Goal: Transaction & Acquisition: Purchase product/service

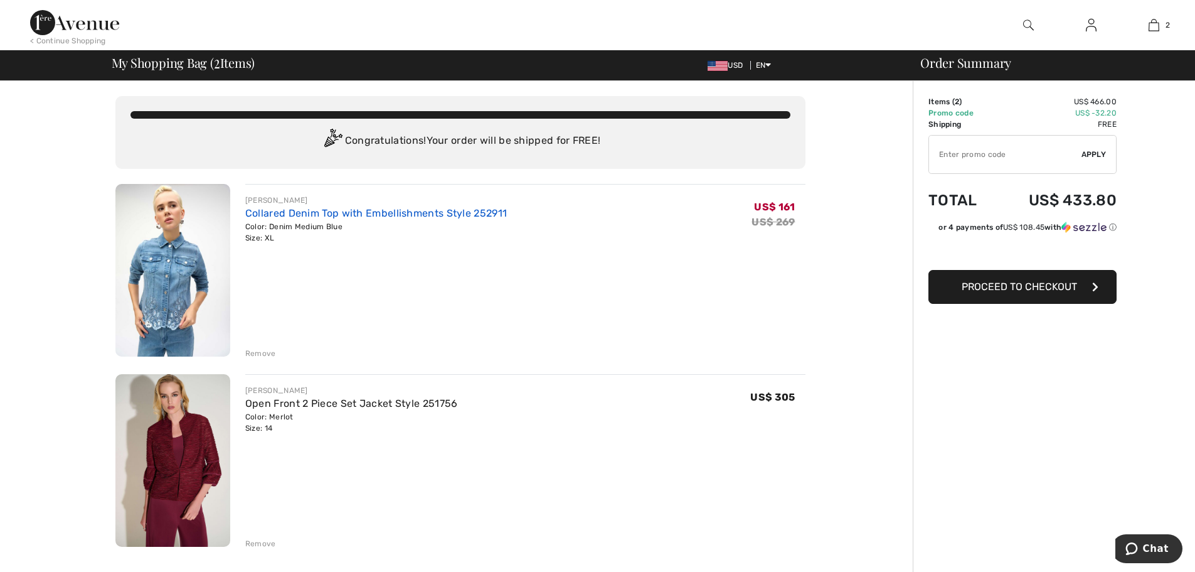
click at [290, 214] on link "Collared Denim Top with Embellishments Style 252911" at bounding box center [376, 213] width 262 height 12
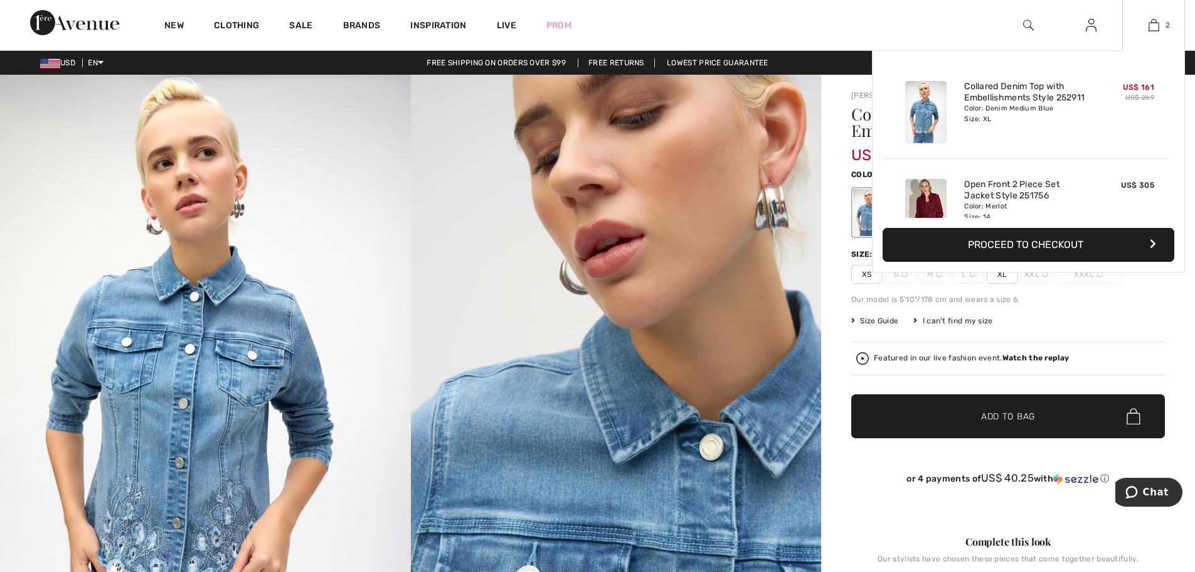
click at [1153, 27] on img at bounding box center [1154, 25] width 11 height 15
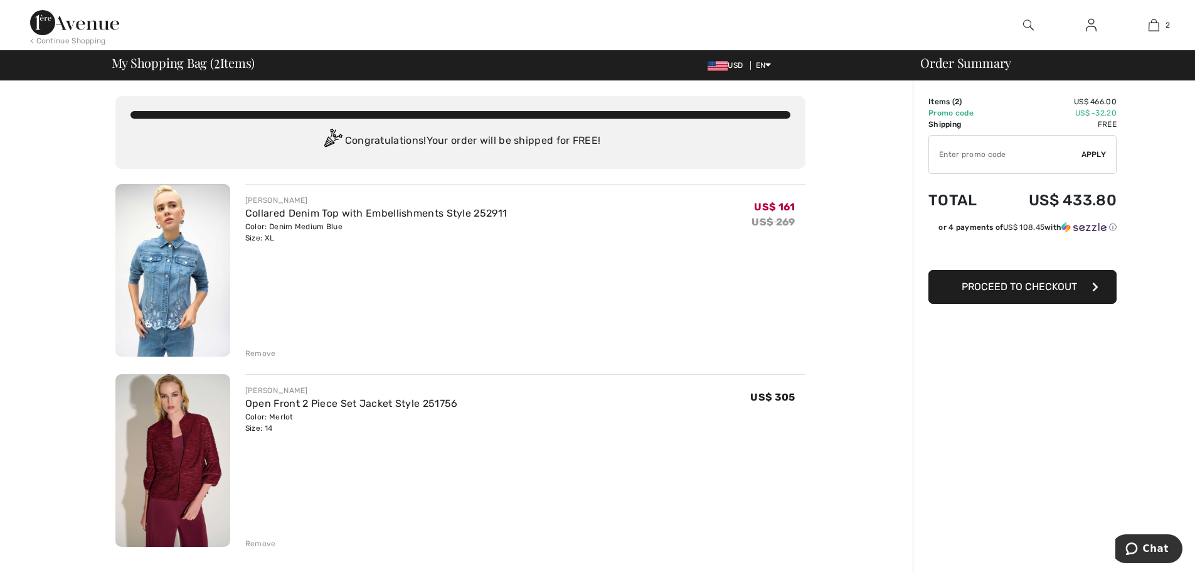
click at [179, 453] on img at bounding box center [172, 460] width 115 height 173
click at [250, 540] on div "Remove" at bounding box center [260, 543] width 31 height 11
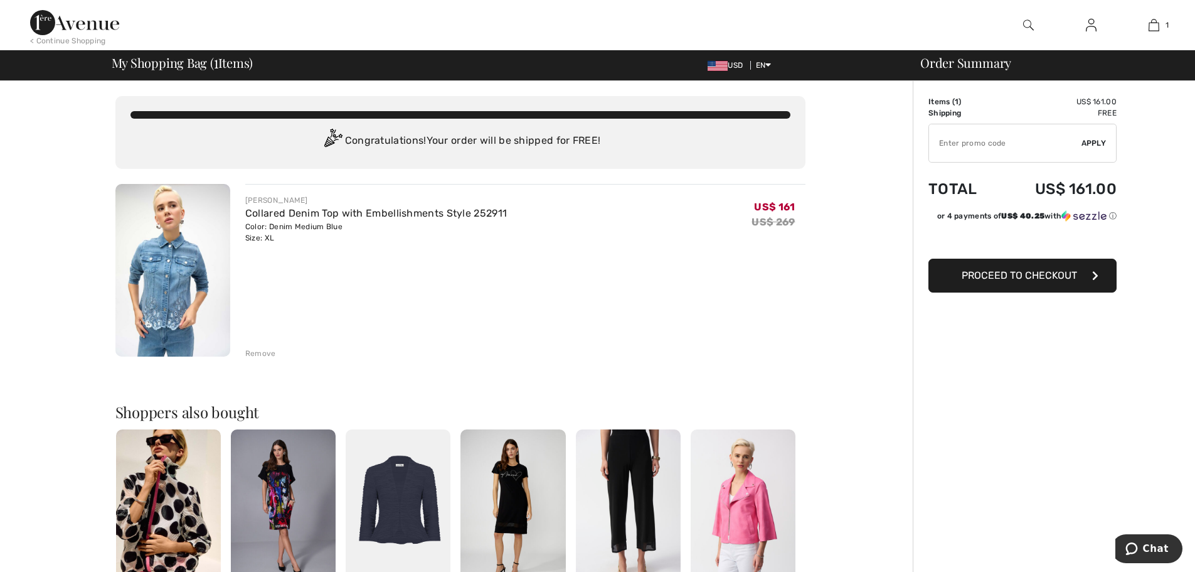
click at [1028, 22] on img at bounding box center [1028, 25] width 11 height 15
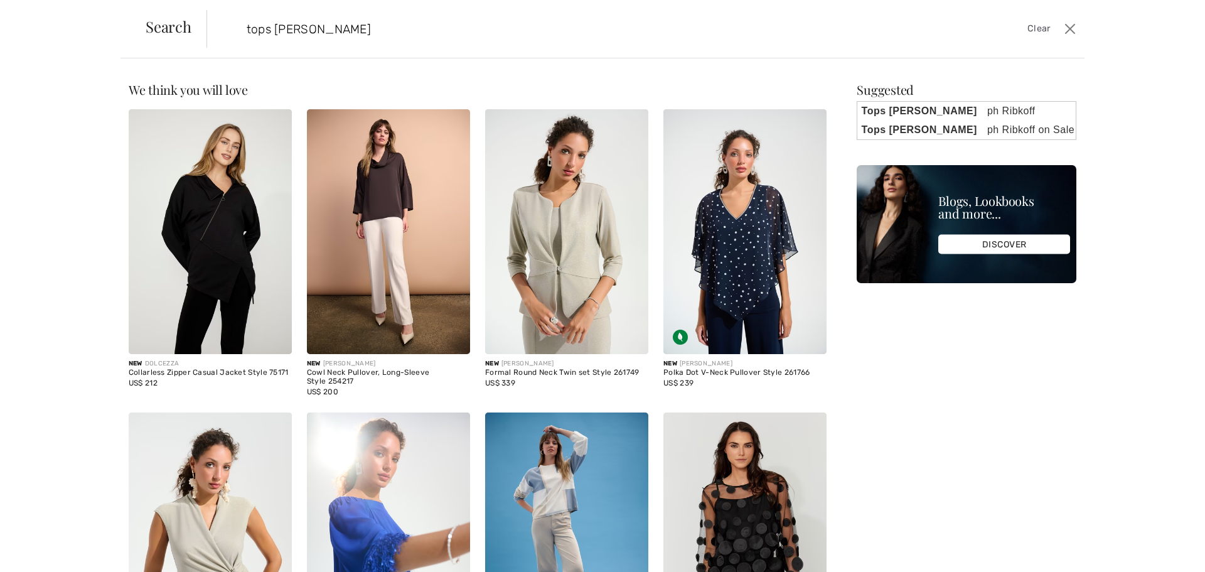
type input "tops joseph"
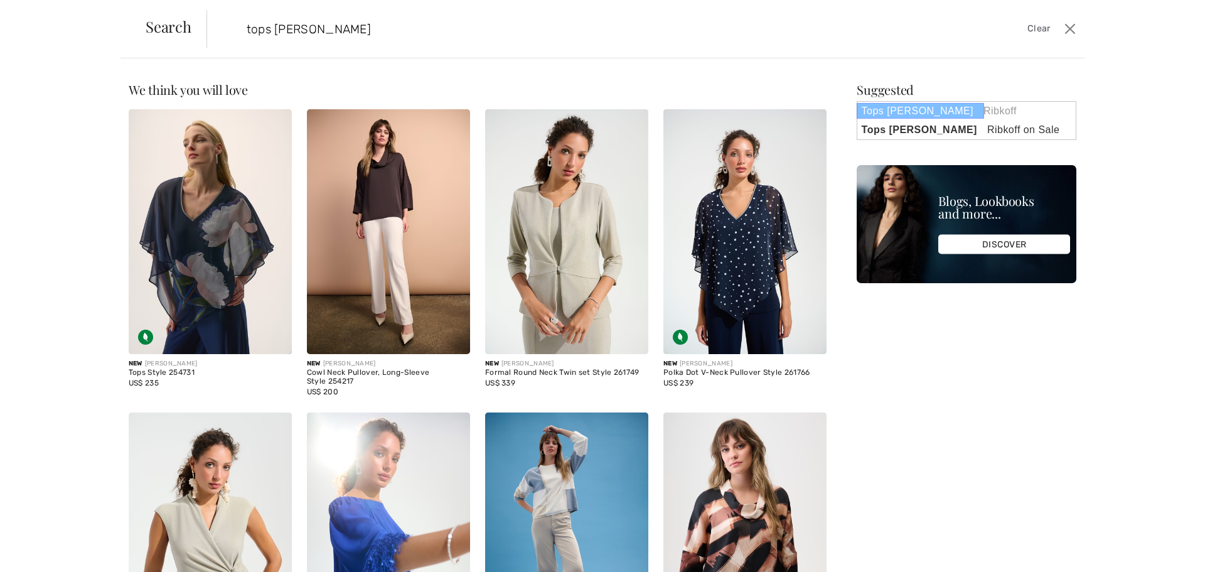
click at [904, 106] on strong "Tops Joseph" at bounding box center [919, 111] width 127 height 16
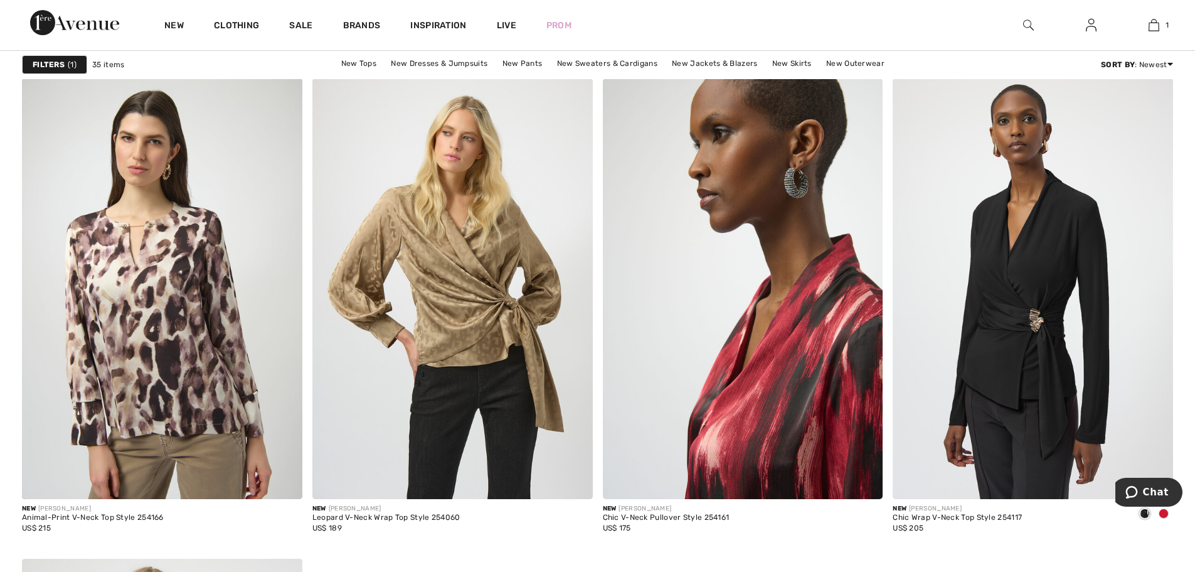
scroll to position [4831, 0]
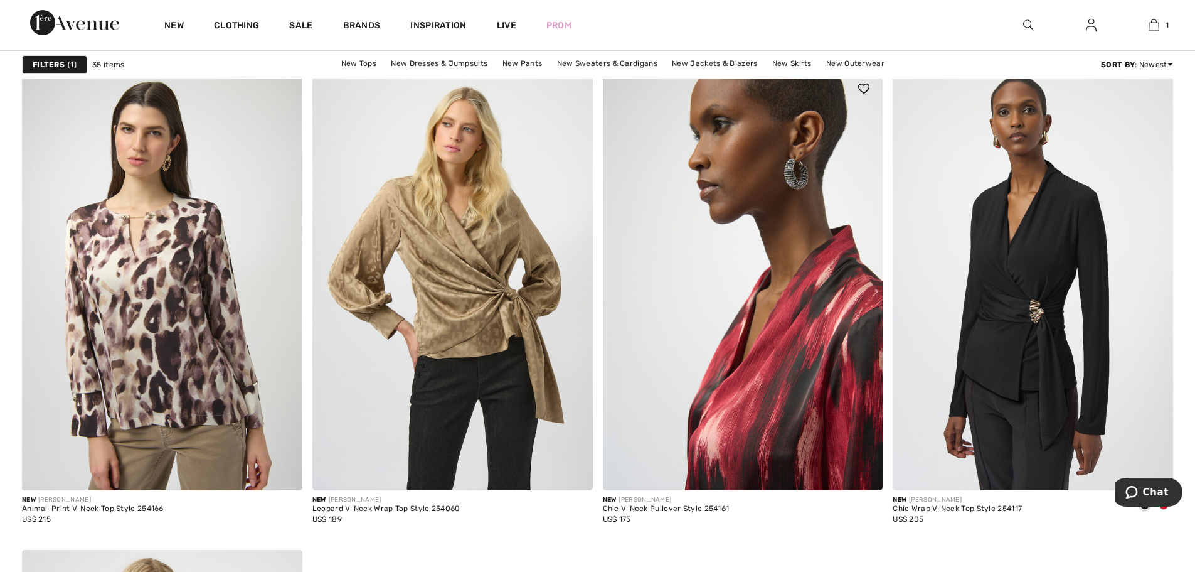
click at [798, 423] on img at bounding box center [743, 280] width 280 height 420
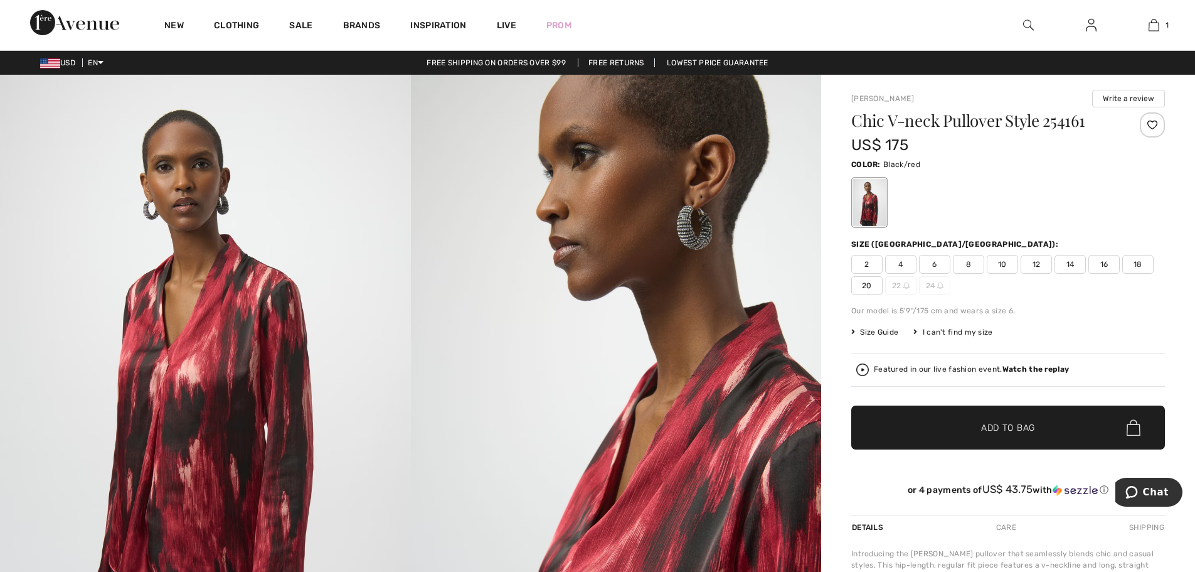
click at [1036, 266] on span "12" at bounding box center [1036, 264] width 31 height 19
click at [1007, 434] on span "Add to Bag" at bounding box center [1008, 427] width 54 height 13
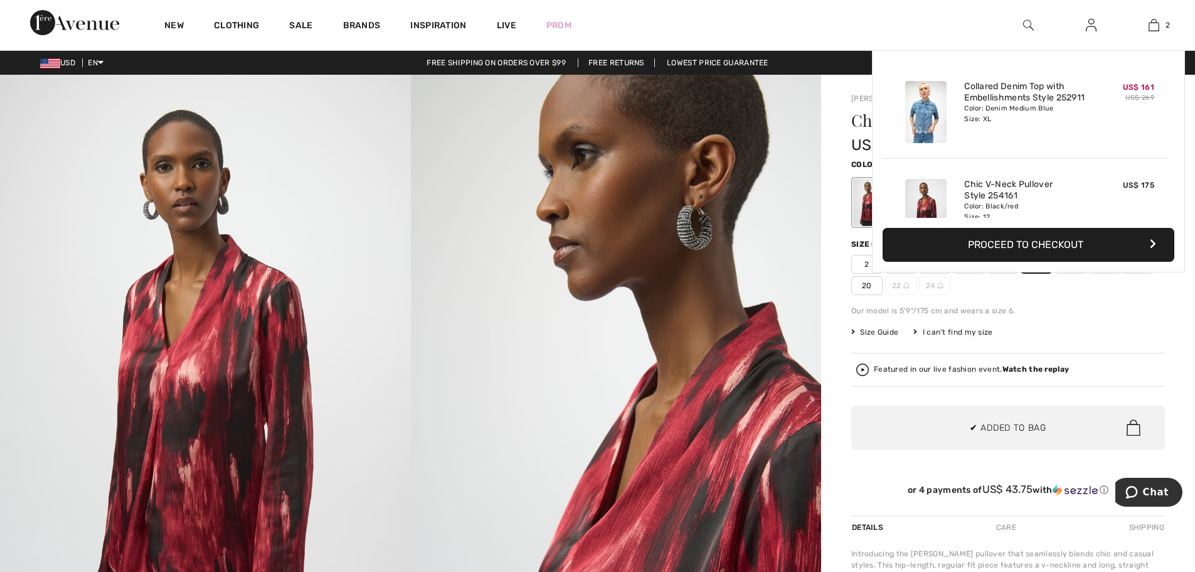
scroll to position [39, 0]
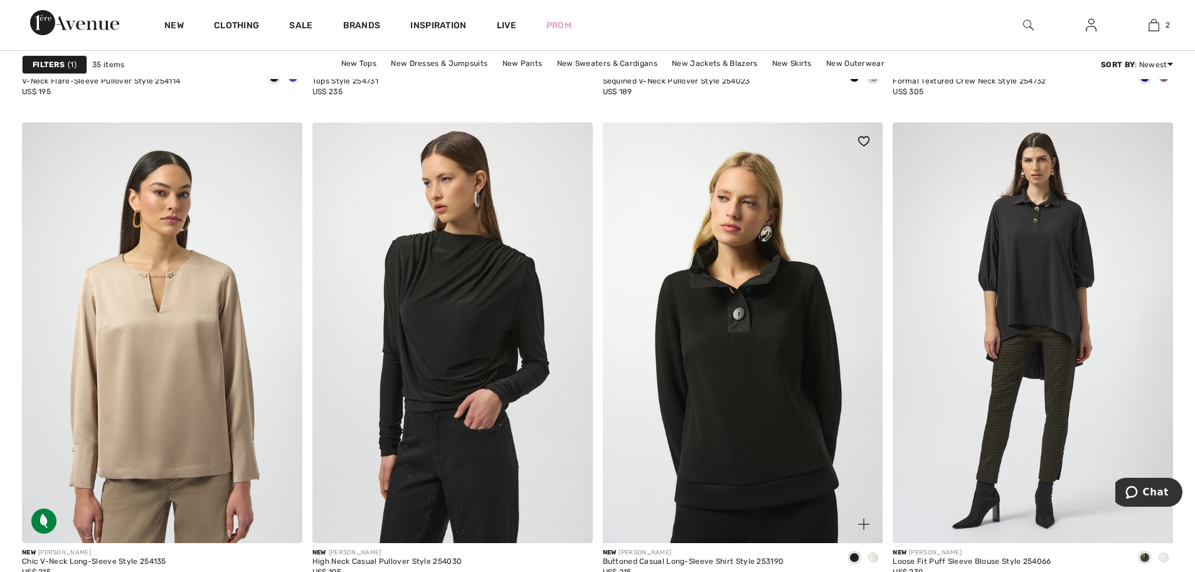
scroll to position [2635, 0]
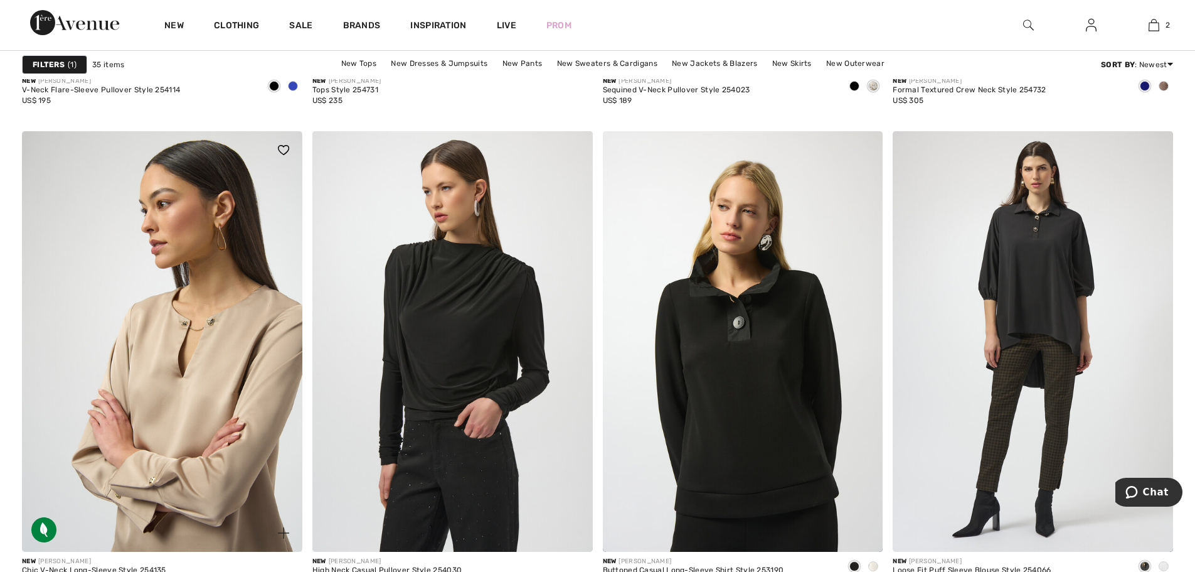
click at [194, 419] on img at bounding box center [162, 341] width 280 height 420
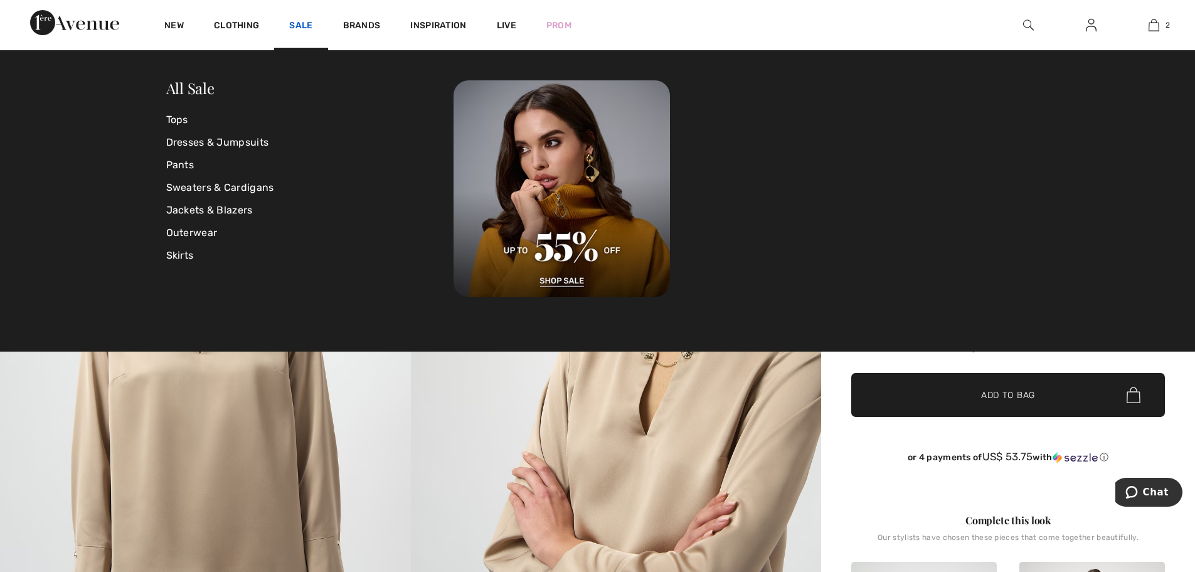
click at [302, 21] on link "Sale" at bounding box center [300, 26] width 23 height 13
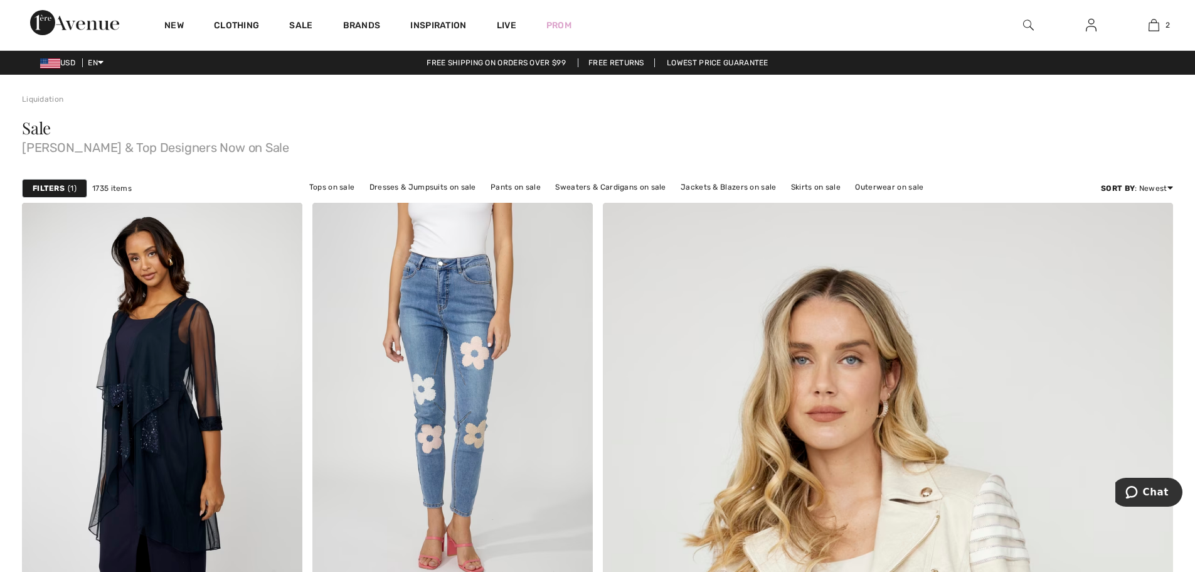
click at [54, 184] on strong "Filters" at bounding box center [49, 188] width 32 height 11
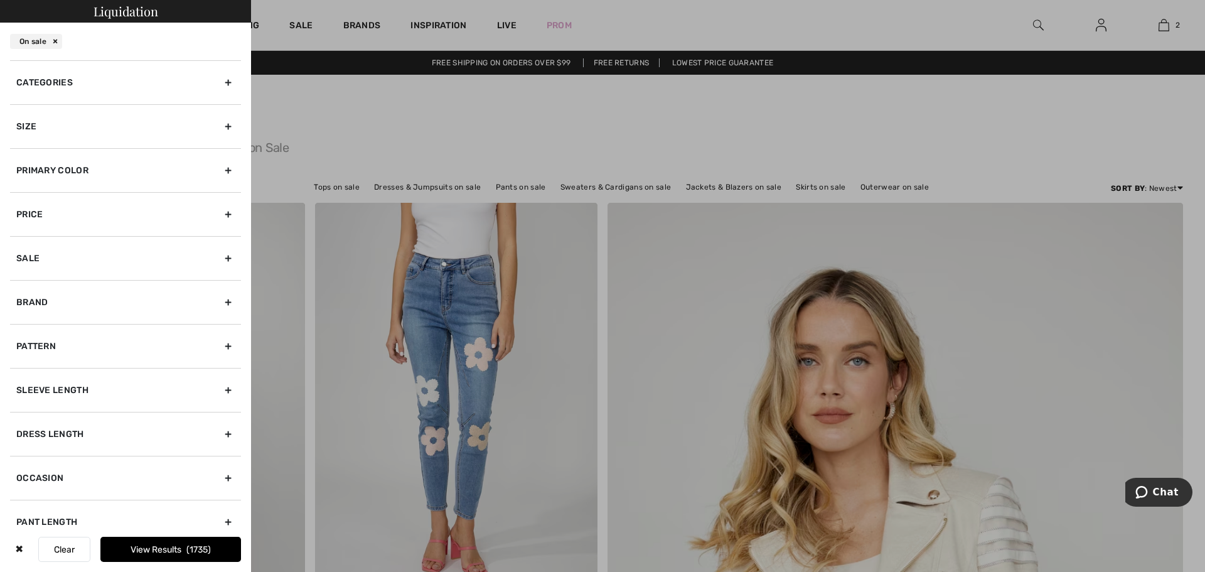
click at [74, 80] on div "Categories" at bounding box center [125, 82] width 231 height 44
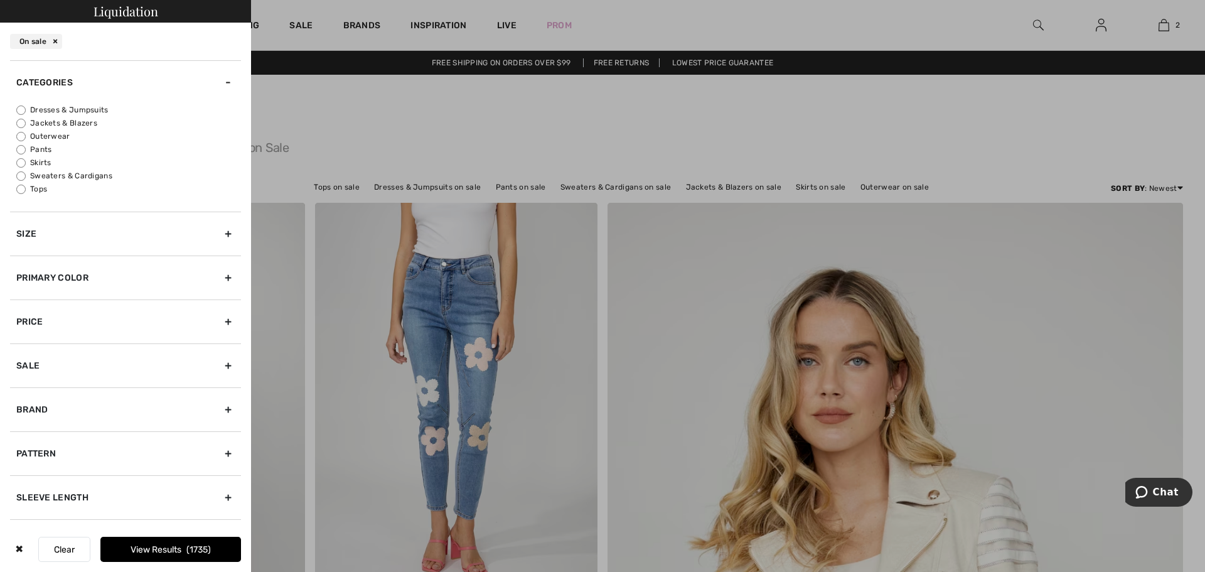
click at [18, 191] on input "Tops" at bounding box center [20, 188] width 9 height 9
radio input "true"
click at [225, 237] on div "Size" at bounding box center [125, 233] width 231 height 44
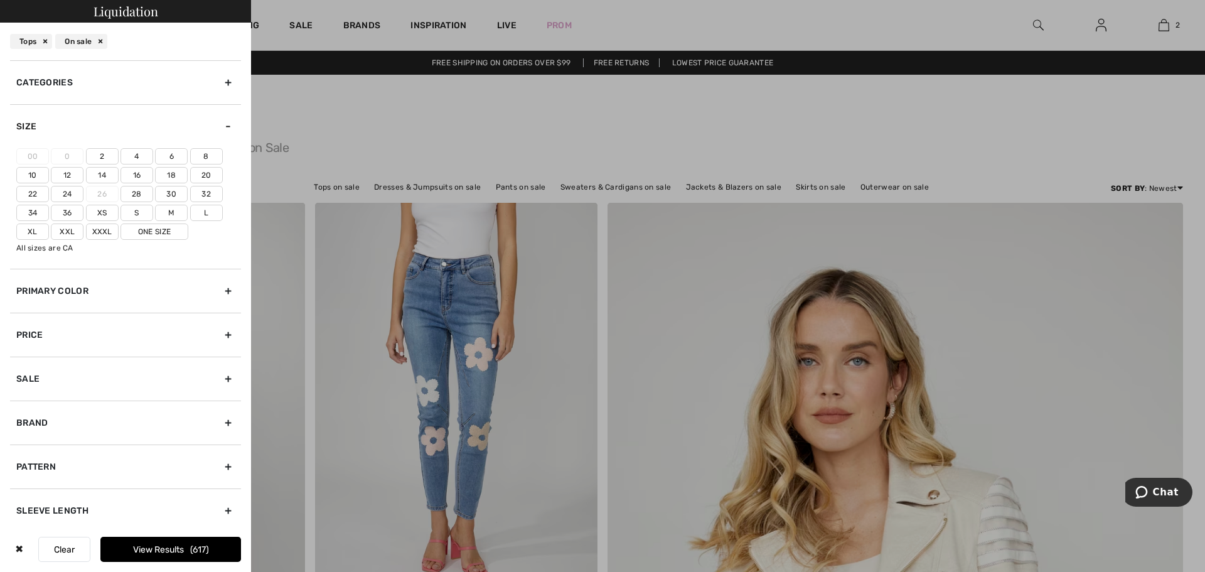
click at [70, 173] on label "12" at bounding box center [67, 175] width 33 height 16
click at [0, 0] on input"] "12" at bounding box center [0, 0] width 0 height 0
click at [100, 173] on label "14" at bounding box center [102, 175] width 33 height 16
click at [0, 0] on input"] "14" at bounding box center [0, 0] width 0 height 0
click at [208, 212] on label "L" at bounding box center [206, 213] width 33 height 16
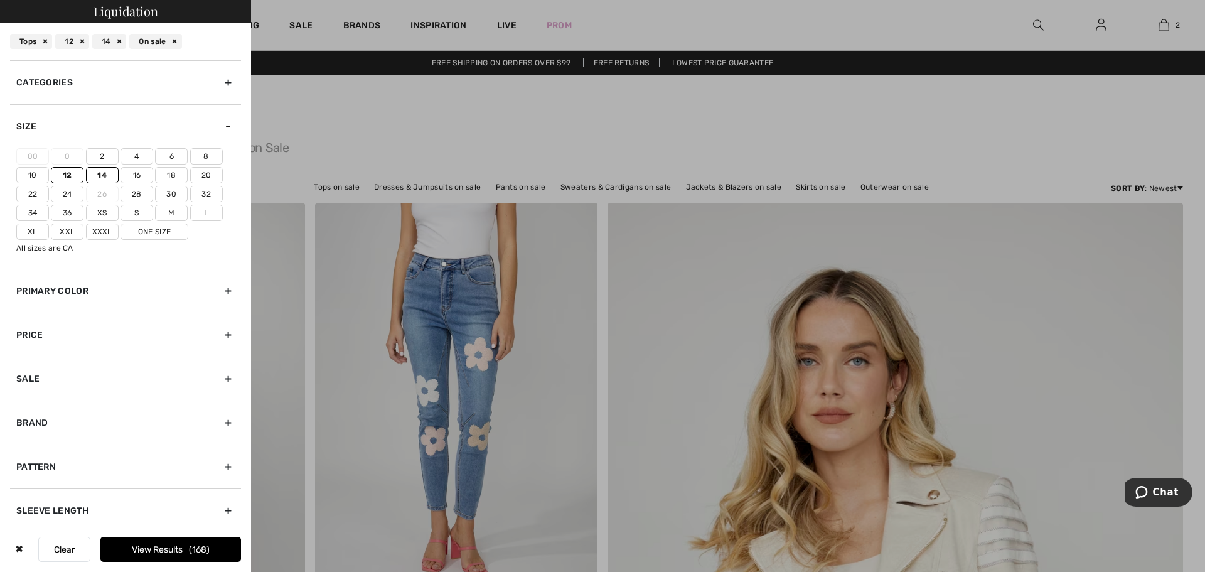
click at [0, 0] on input"] "L" at bounding box center [0, 0] width 0 height 0
click at [171, 547] on button "View Results 222" at bounding box center [170, 548] width 141 height 25
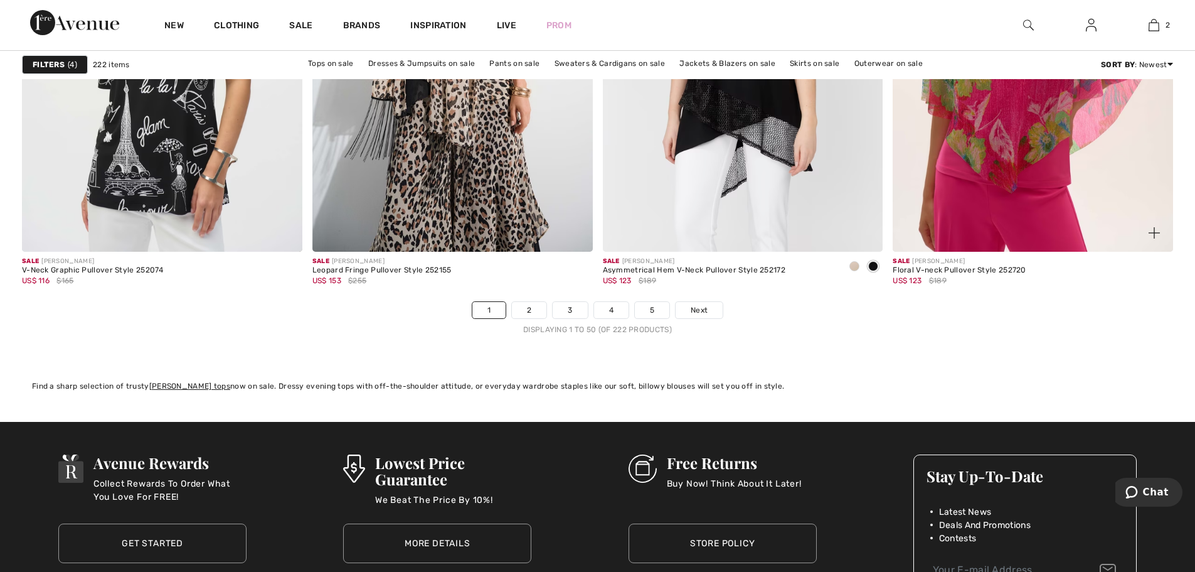
scroll to position [7215, 0]
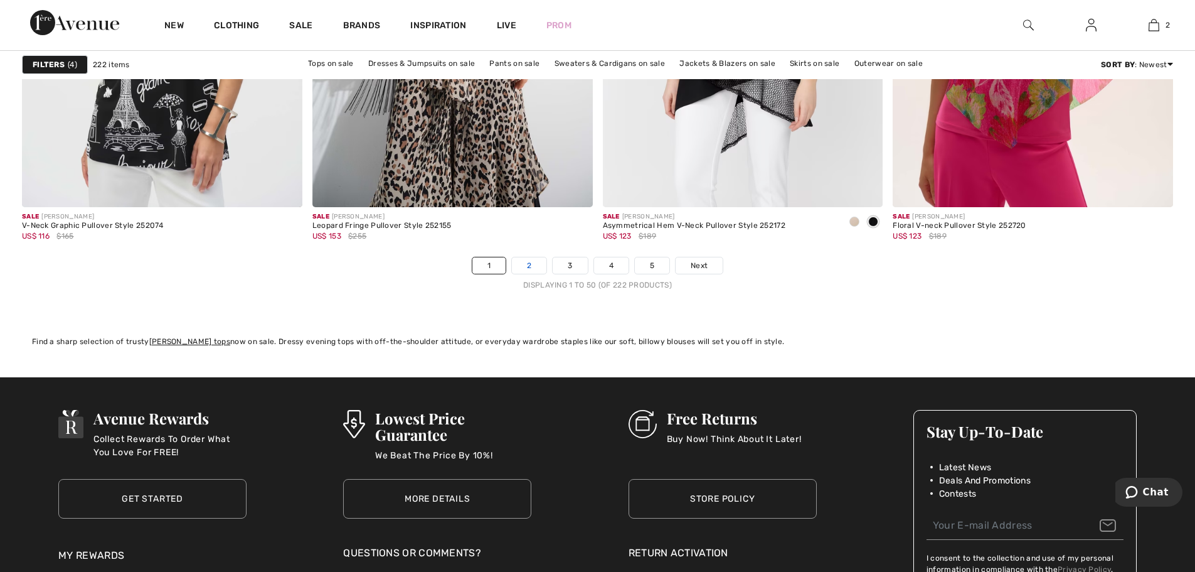
click at [529, 267] on link "2" at bounding box center [529, 265] width 35 height 16
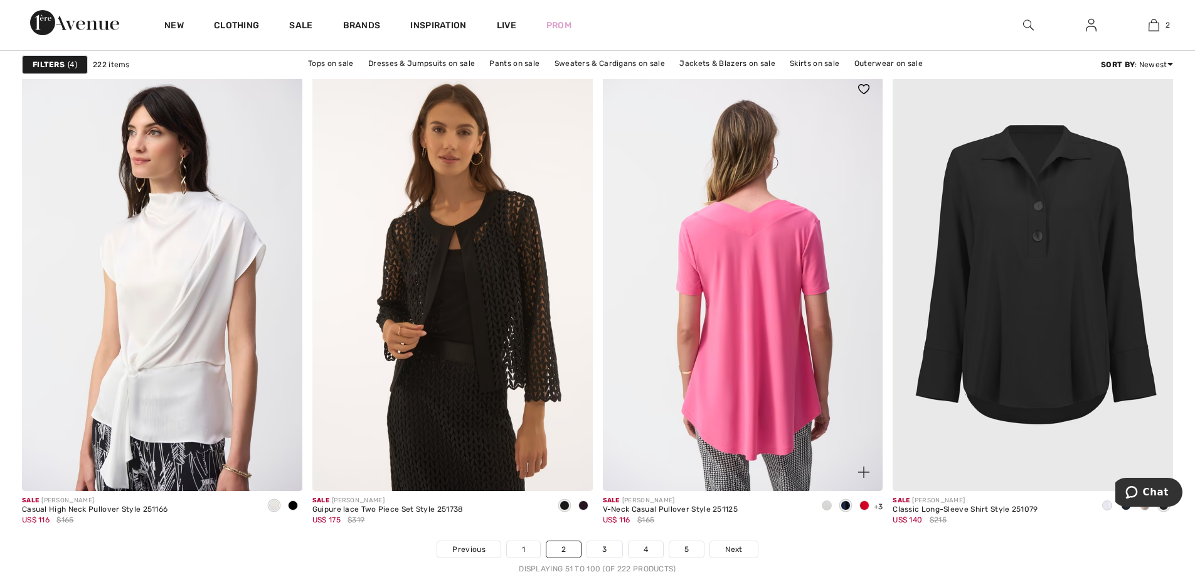
scroll to position [6964, 0]
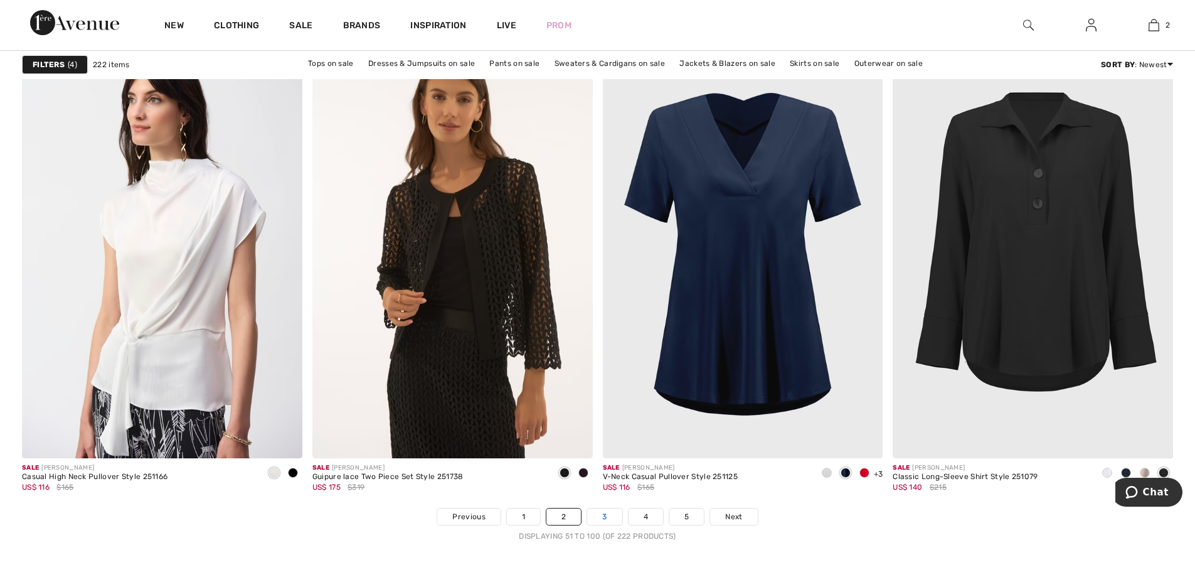
click at [606, 513] on link "3" at bounding box center [604, 516] width 35 height 16
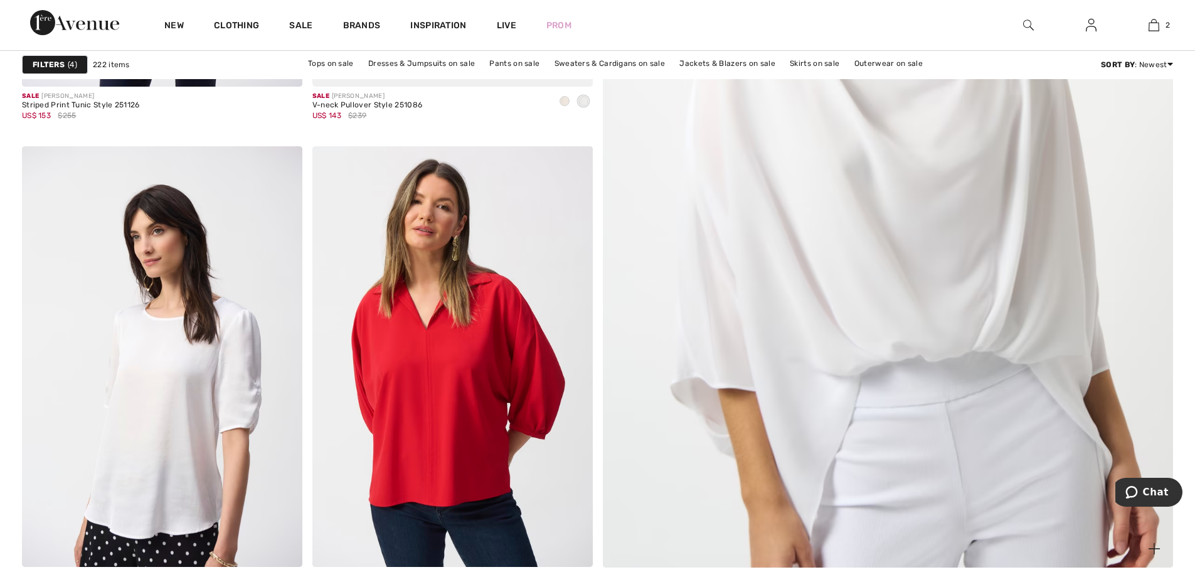
scroll to position [627, 0]
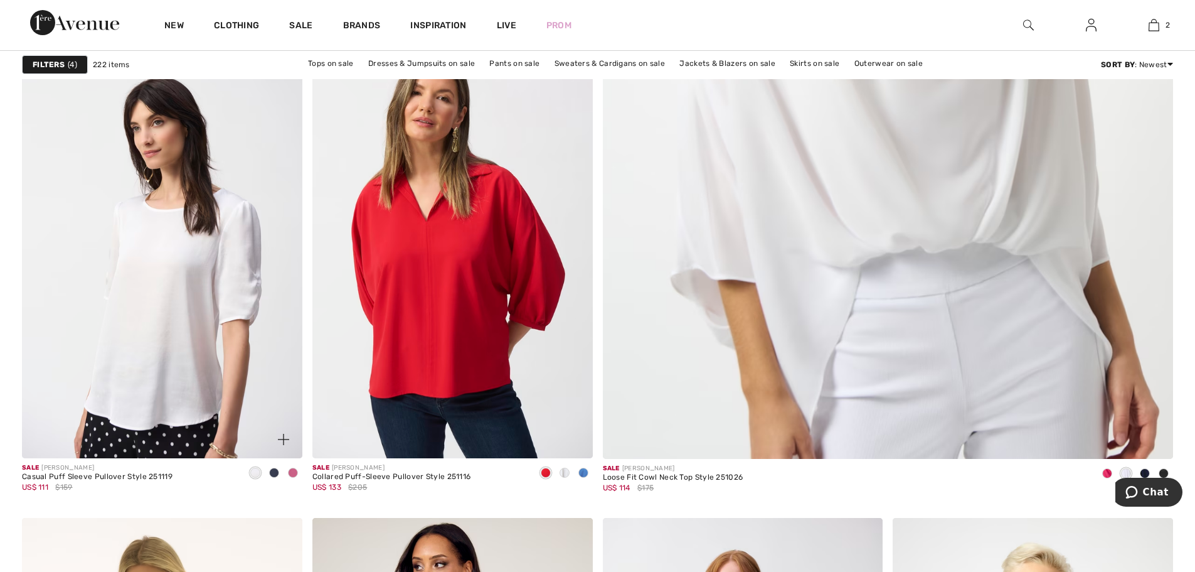
click at [273, 472] on span at bounding box center [274, 472] width 10 height 10
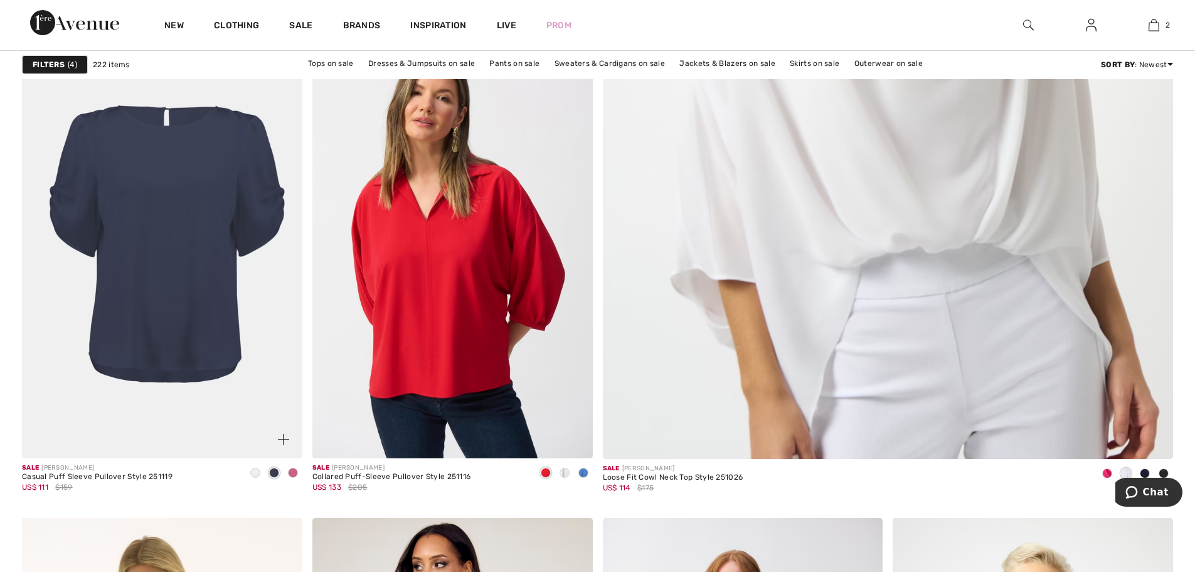
click at [293, 472] on span at bounding box center [293, 472] width 10 height 10
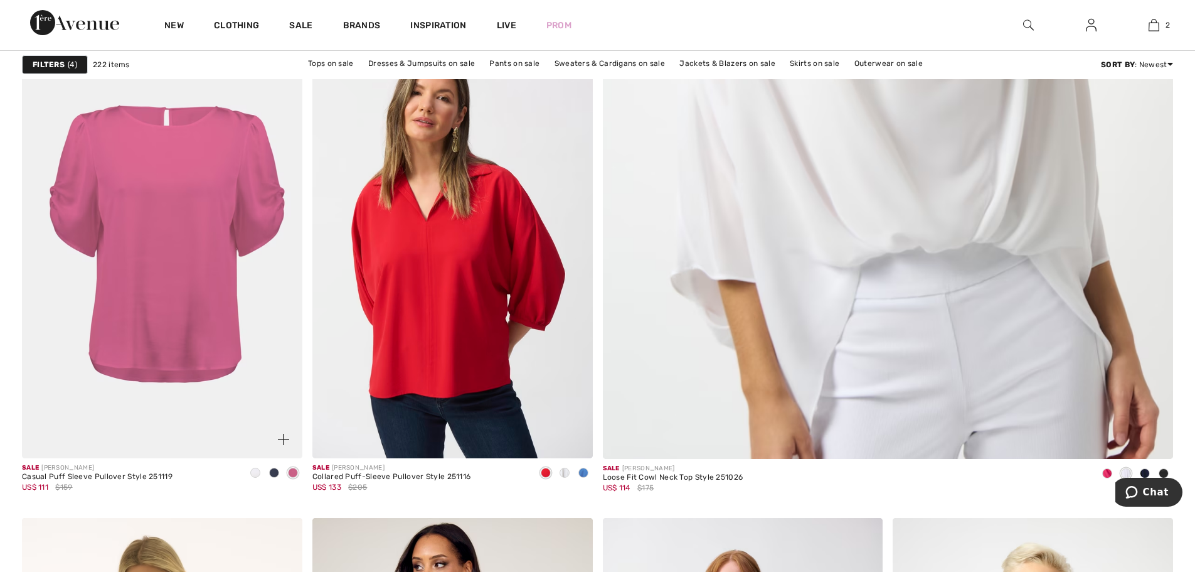
click at [254, 476] on span at bounding box center [255, 472] width 10 height 10
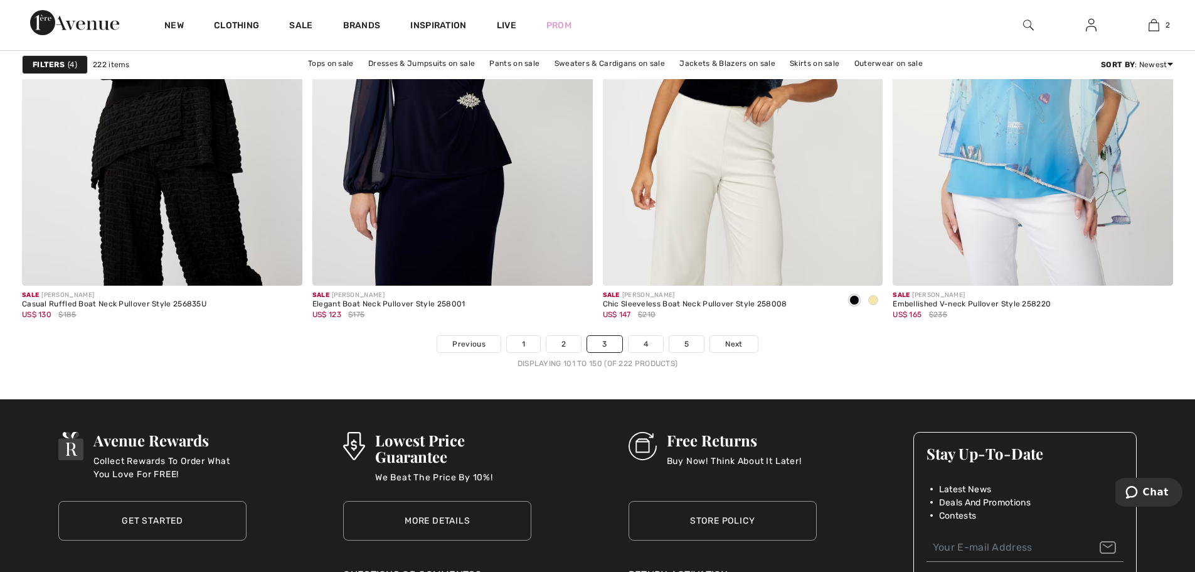
scroll to position [7152, 0]
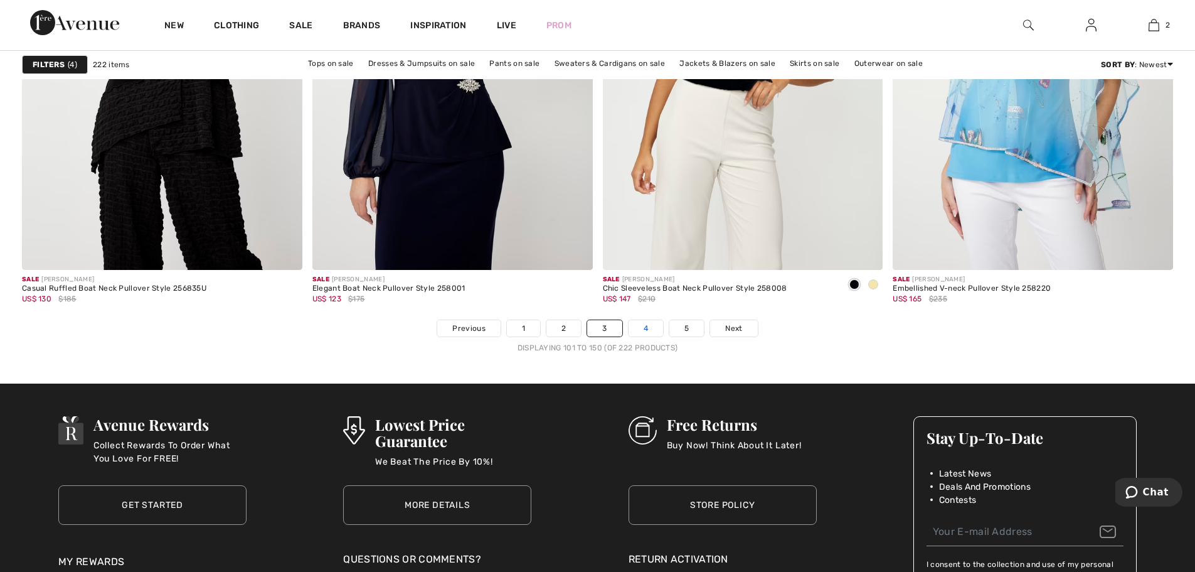
click at [652, 329] on link "4" at bounding box center [646, 328] width 35 height 16
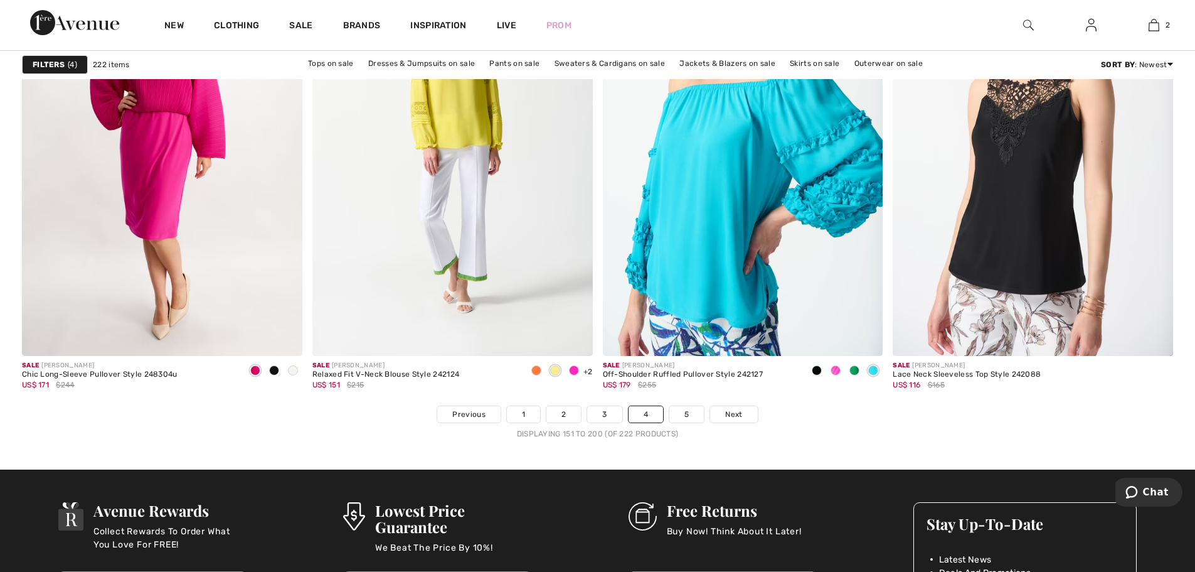
scroll to position [7090, 0]
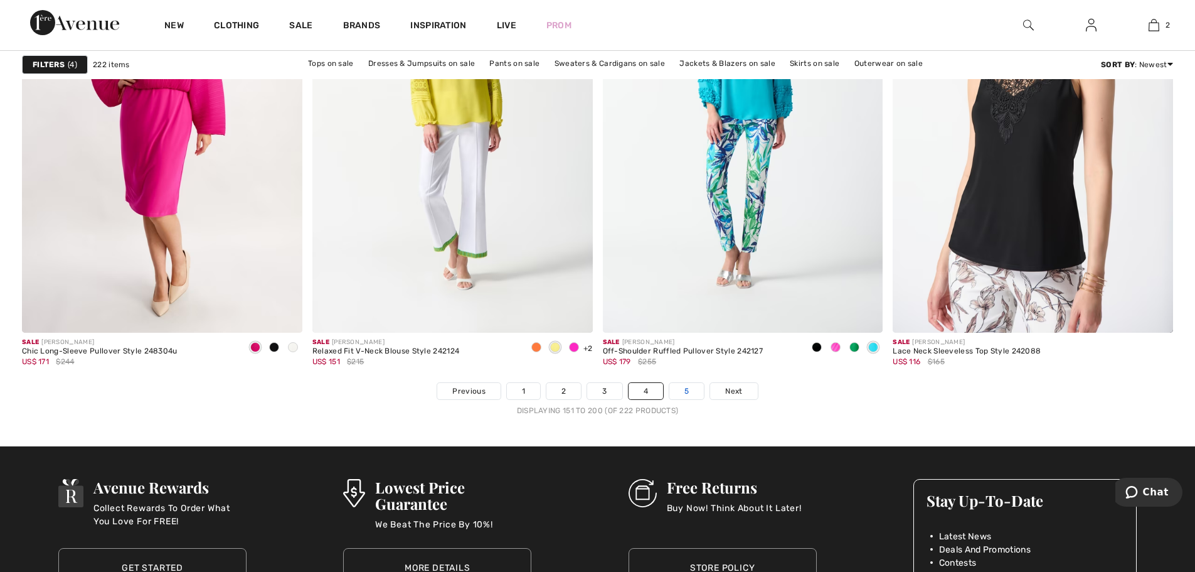
click at [690, 393] on link "5" at bounding box center [686, 391] width 35 height 16
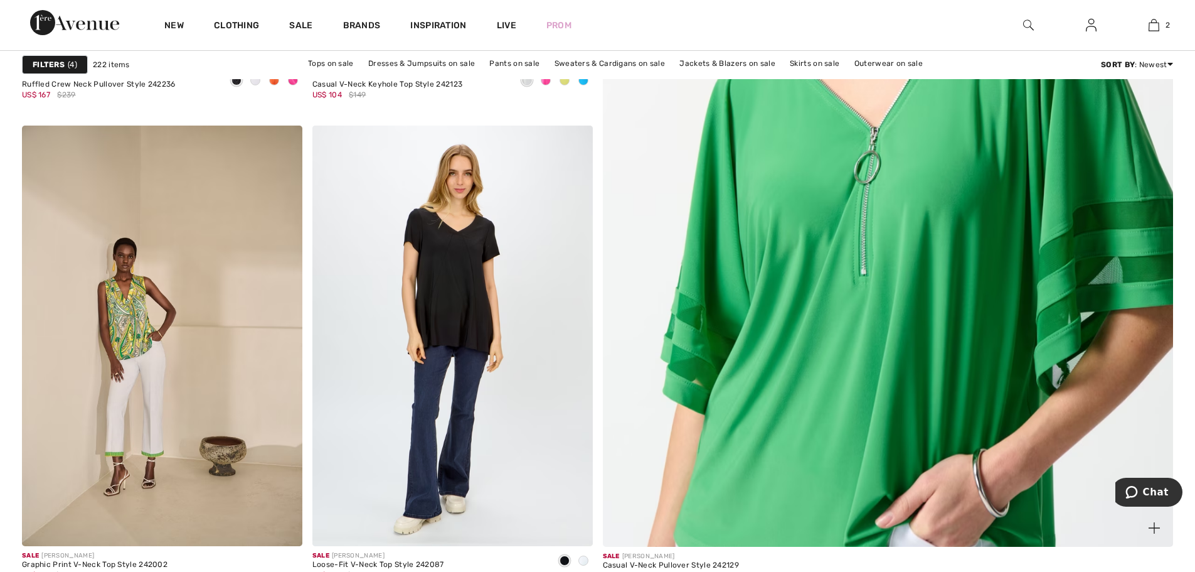
scroll to position [565, 0]
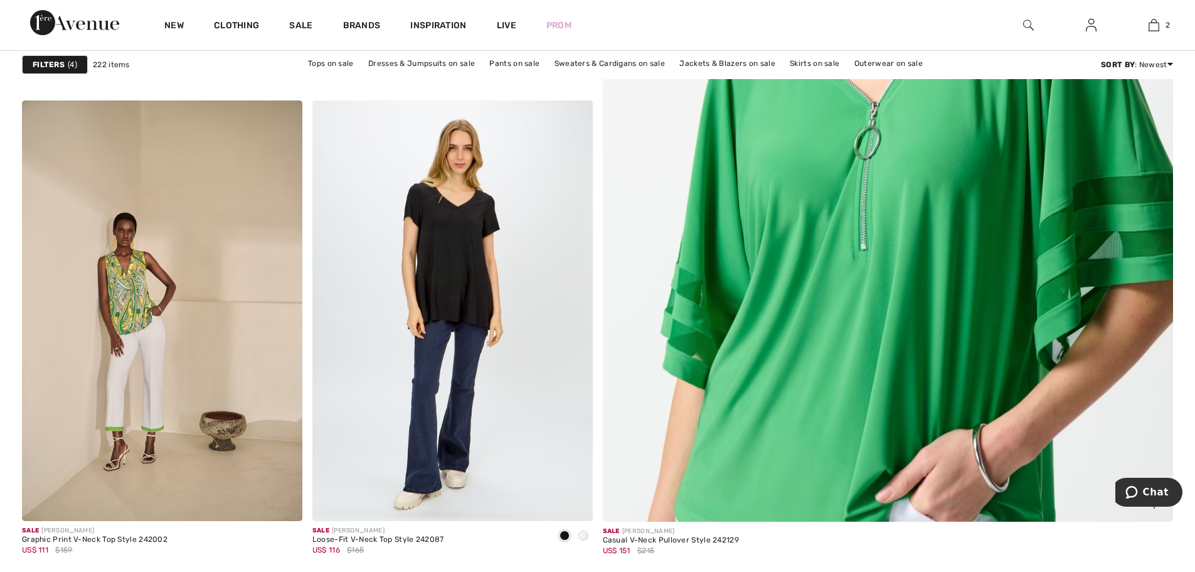
click at [873, 332] on img at bounding box center [888, 133] width 684 height 1027
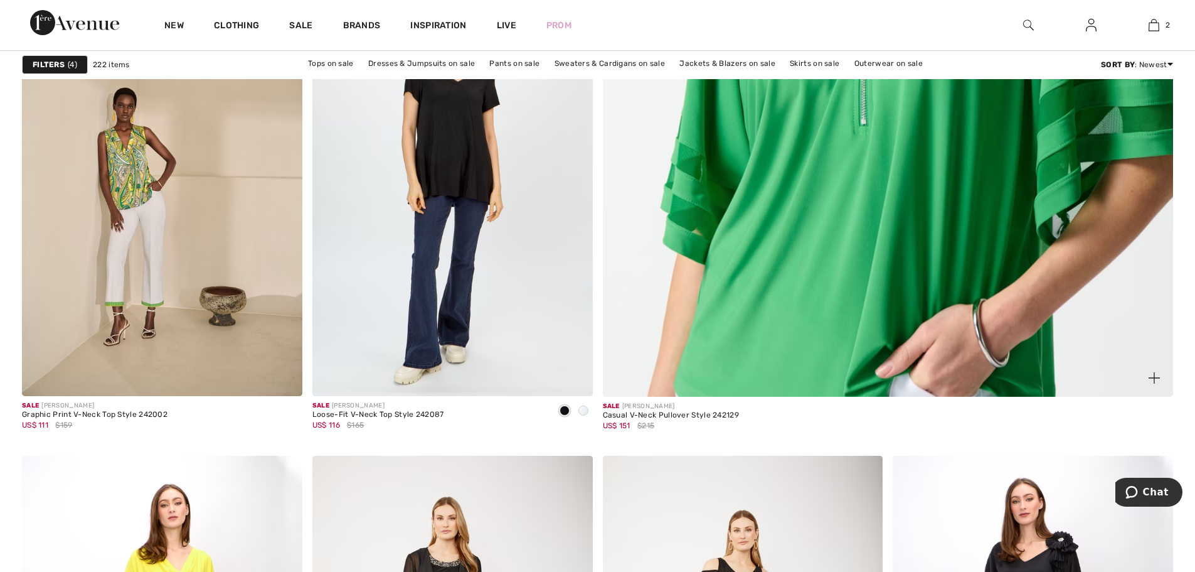
scroll to position [690, 0]
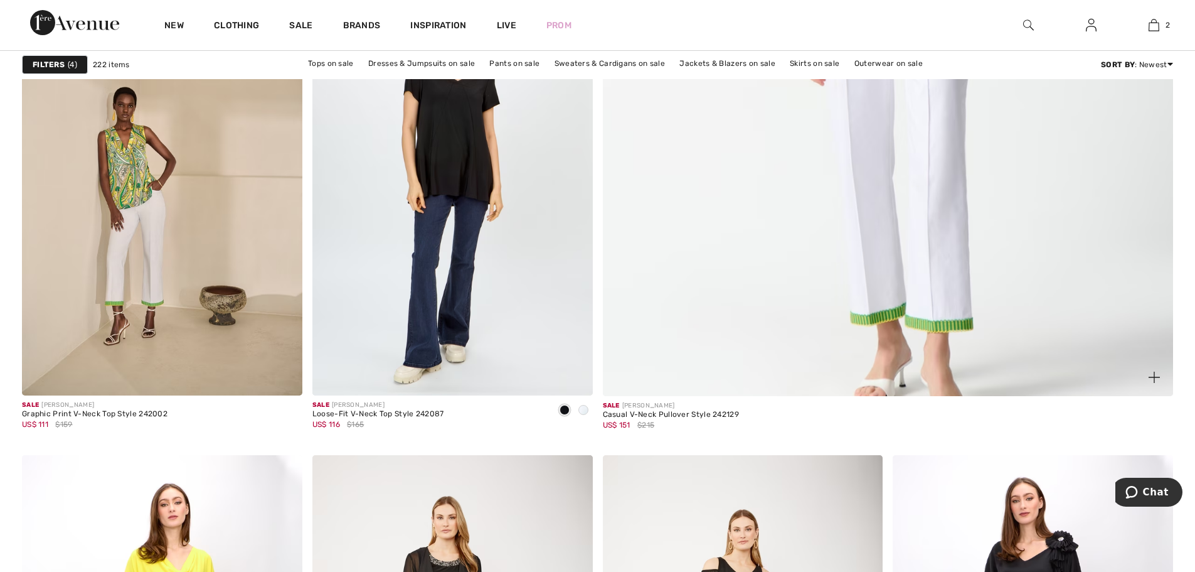
click at [630, 408] on div "Sale JOSEPH RIBKOFF" at bounding box center [671, 405] width 137 height 9
click at [632, 409] on div "Sale JOSEPH RIBKOFF" at bounding box center [671, 405] width 137 height 9
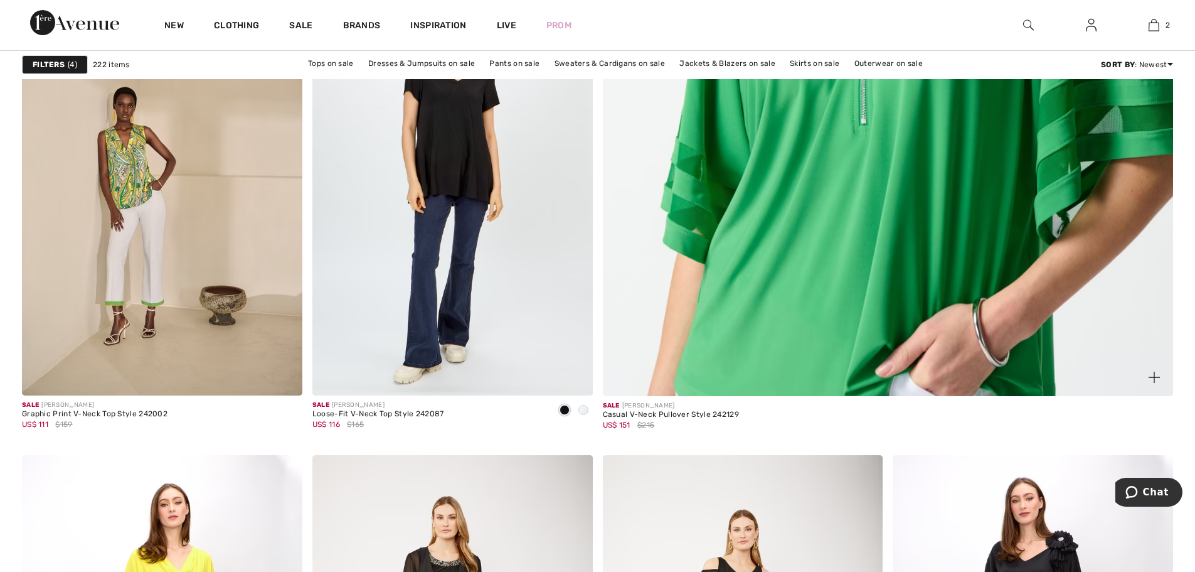
click at [891, 232] on img at bounding box center [888, 8] width 684 height 1027
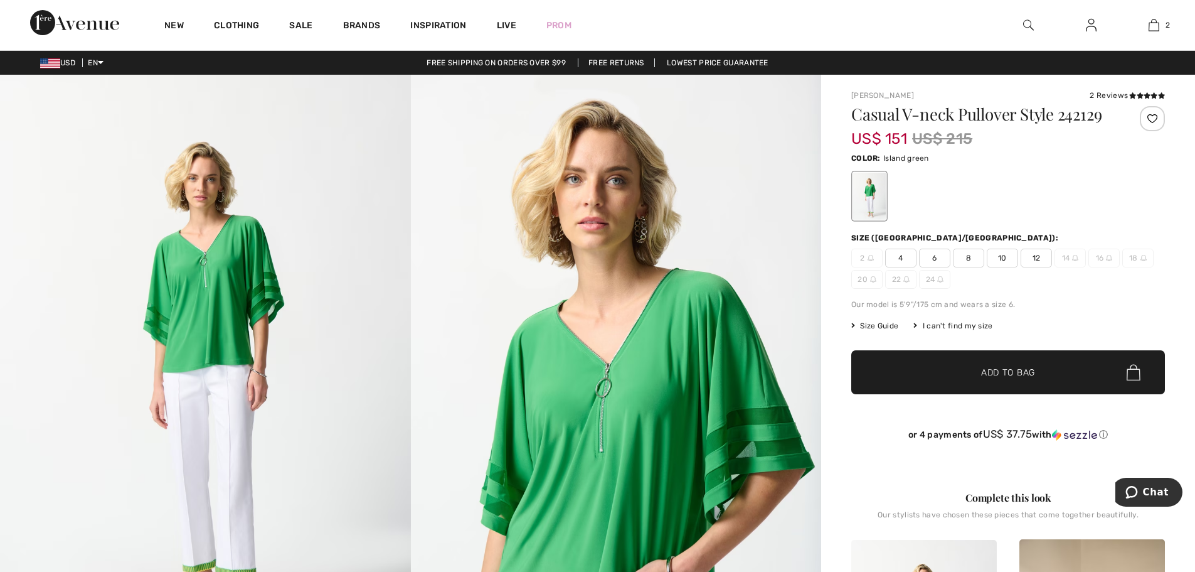
click at [1033, 258] on span "12" at bounding box center [1036, 257] width 31 height 19
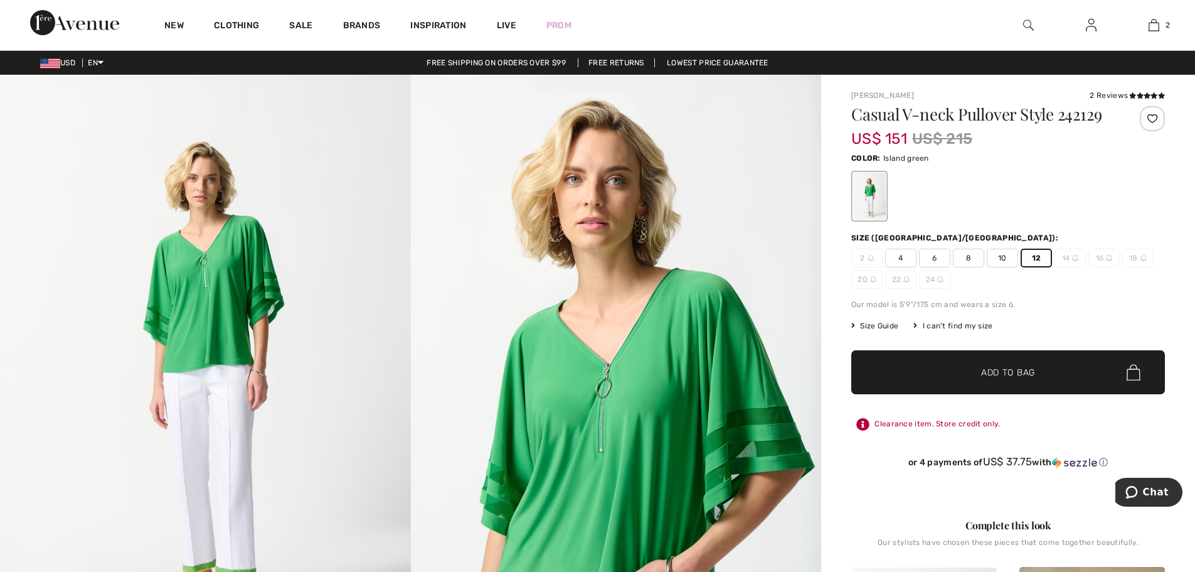
click at [1024, 375] on span "Add to Bag" at bounding box center [1008, 372] width 54 height 13
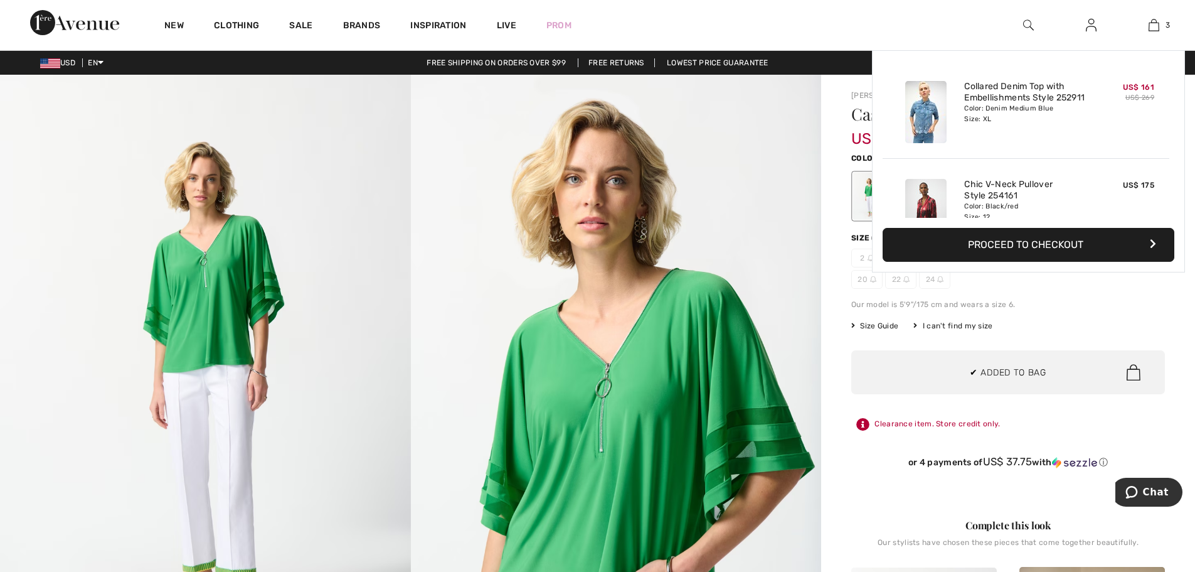
scroll to position [137, 0]
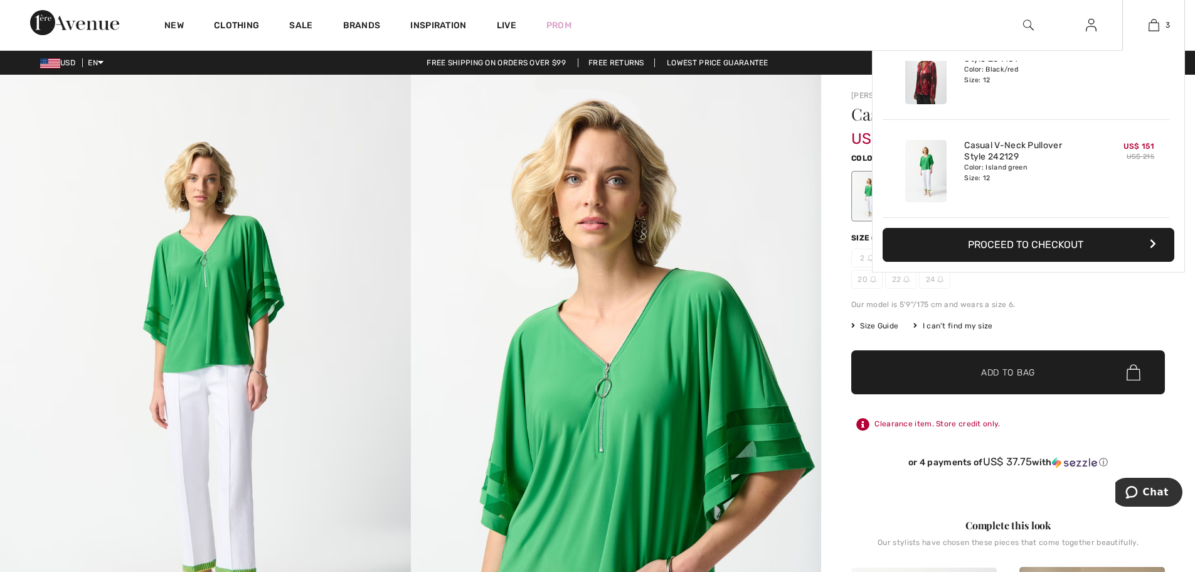
click at [1044, 244] on button "Proceed to Checkout" at bounding box center [1029, 245] width 292 height 34
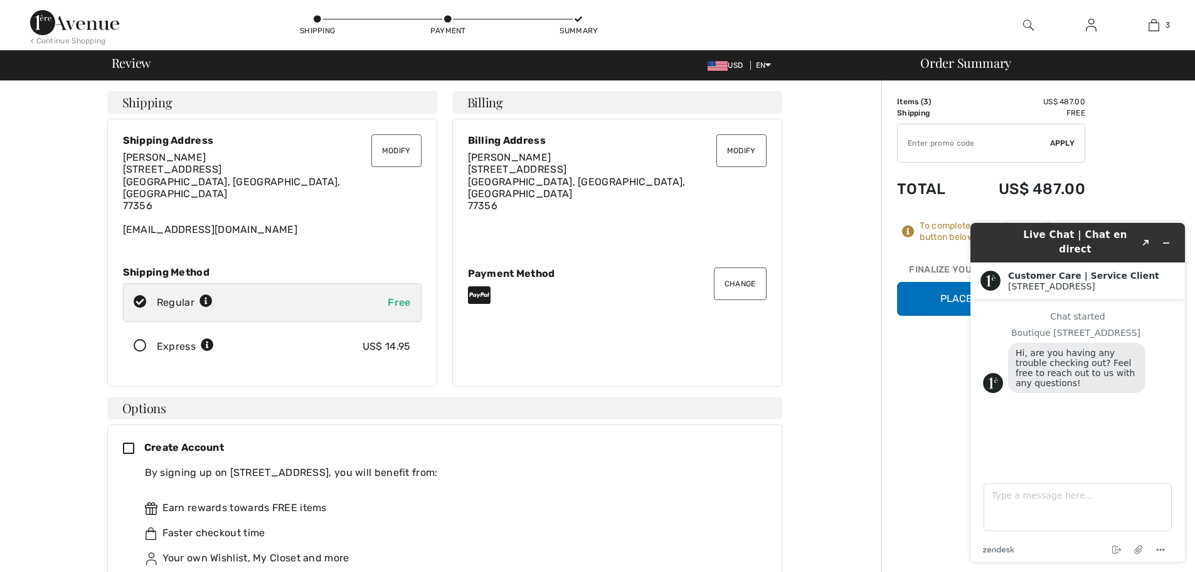
click at [929, 301] on button "Place Your Order" at bounding box center [991, 299] width 188 height 34
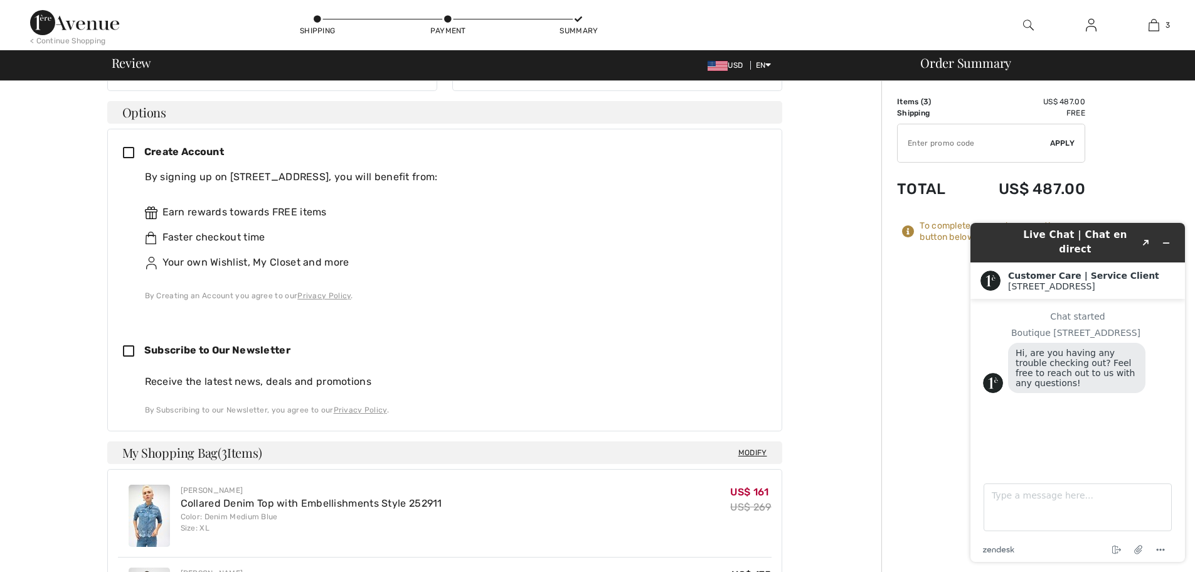
scroll to position [314, 0]
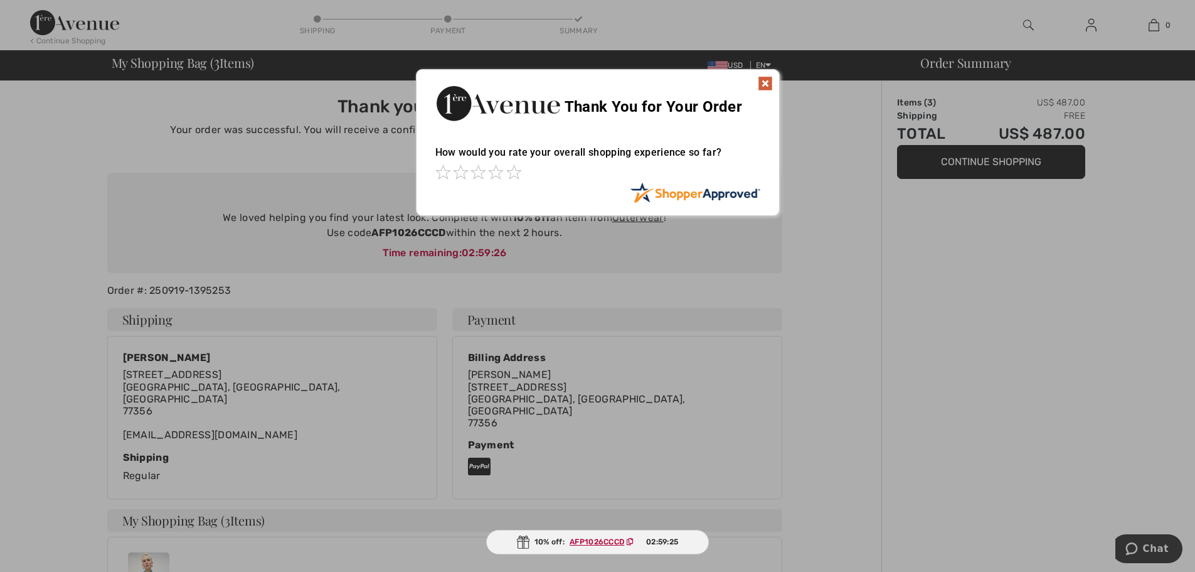
click at [624, 303] on div at bounding box center [597, 286] width 1195 height 572
click at [767, 77] on img at bounding box center [765, 83] width 15 height 15
